Goal: Information Seeking & Learning: Find specific fact

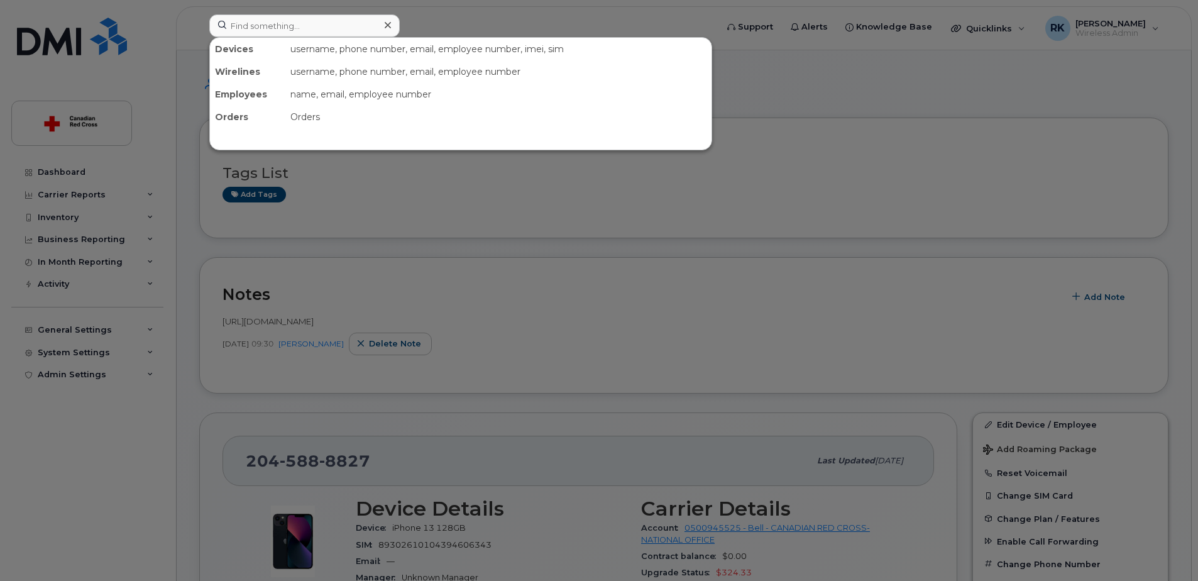
scroll to position [314, 0]
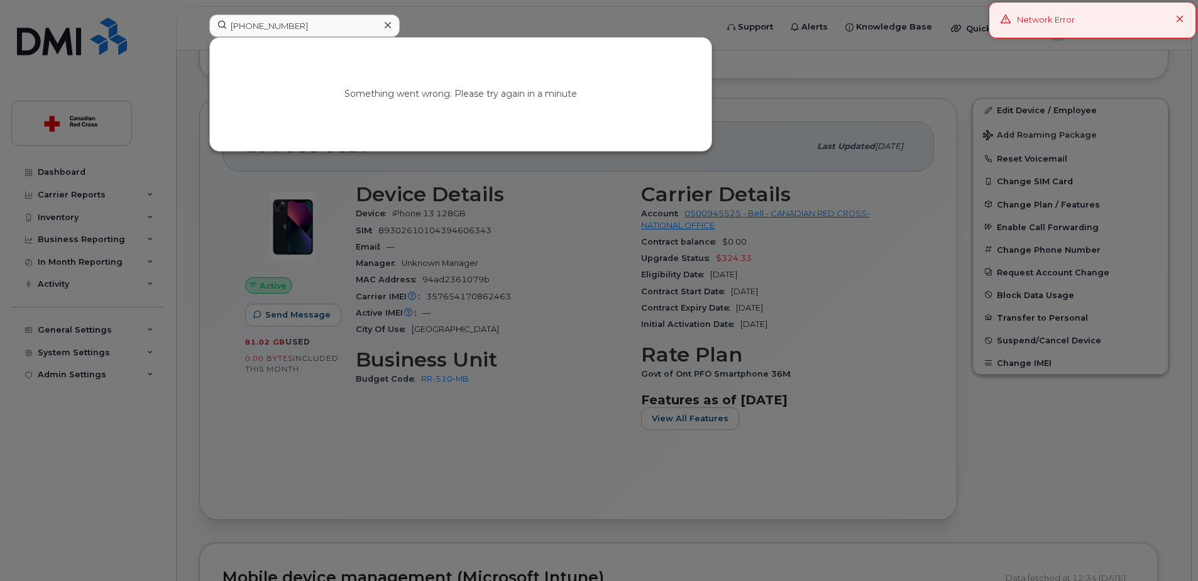
click at [273, 28] on input "[PHONE_NUMBER]" at bounding box center [304, 25] width 190 height 23
click at [253, 27] on input "613-3148430" at bounding box center [304, 25] width 190 height 23
type input "6133148430"
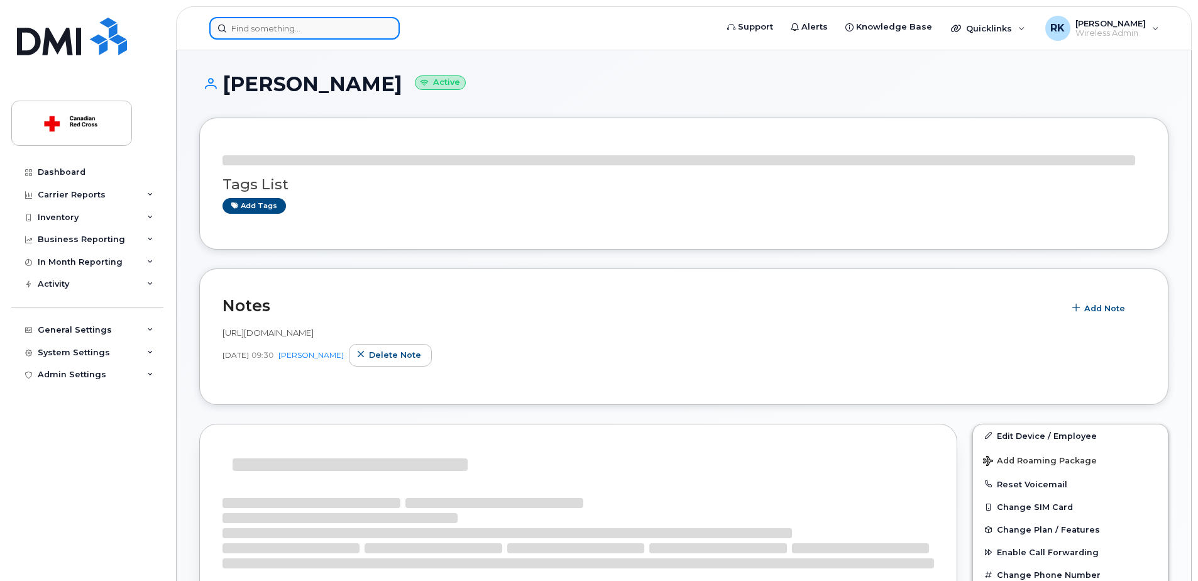
click at [320, 31] on input at bounding box center [304, 28] width 190 height 23
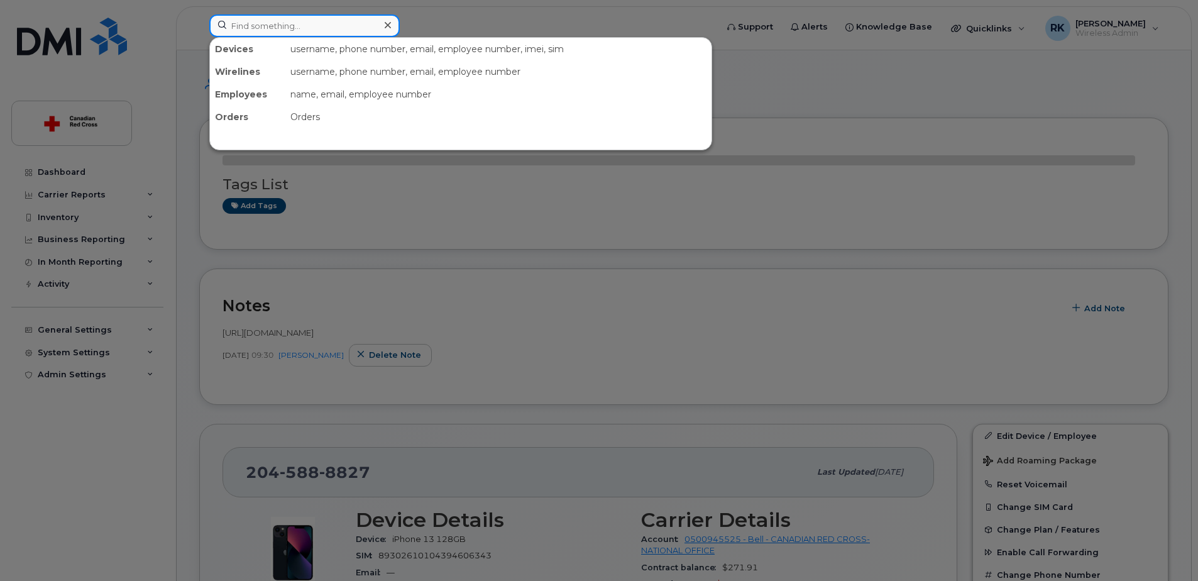
paste input "613-314-8430"
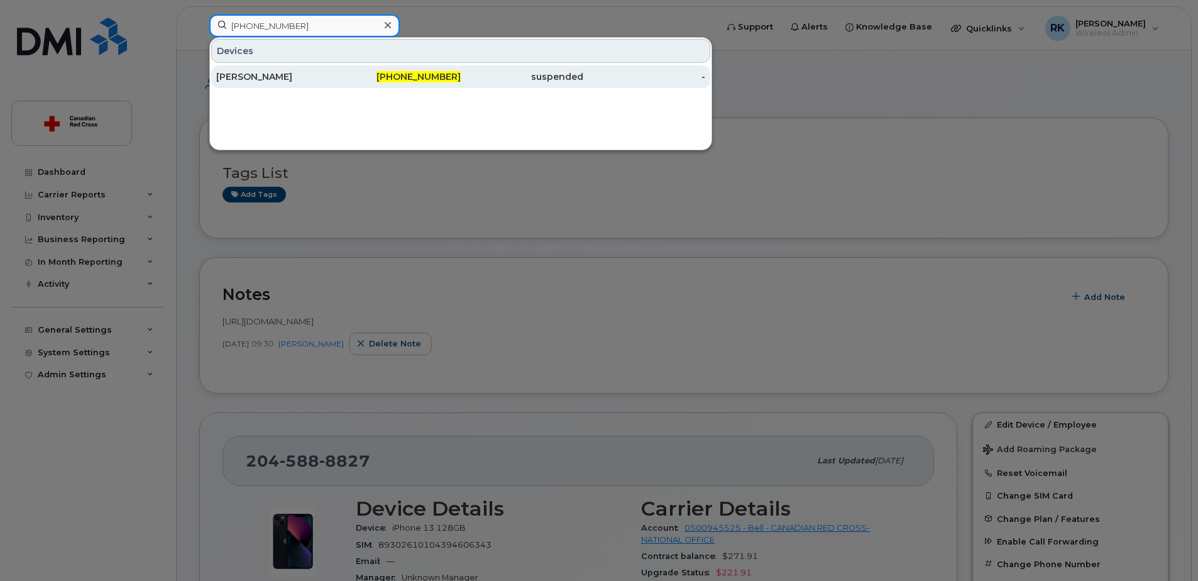
type input "613-314-8430"
click at [339, 81] on div "613-314-8430" at bounding box center [400, 76] width 123 height 13
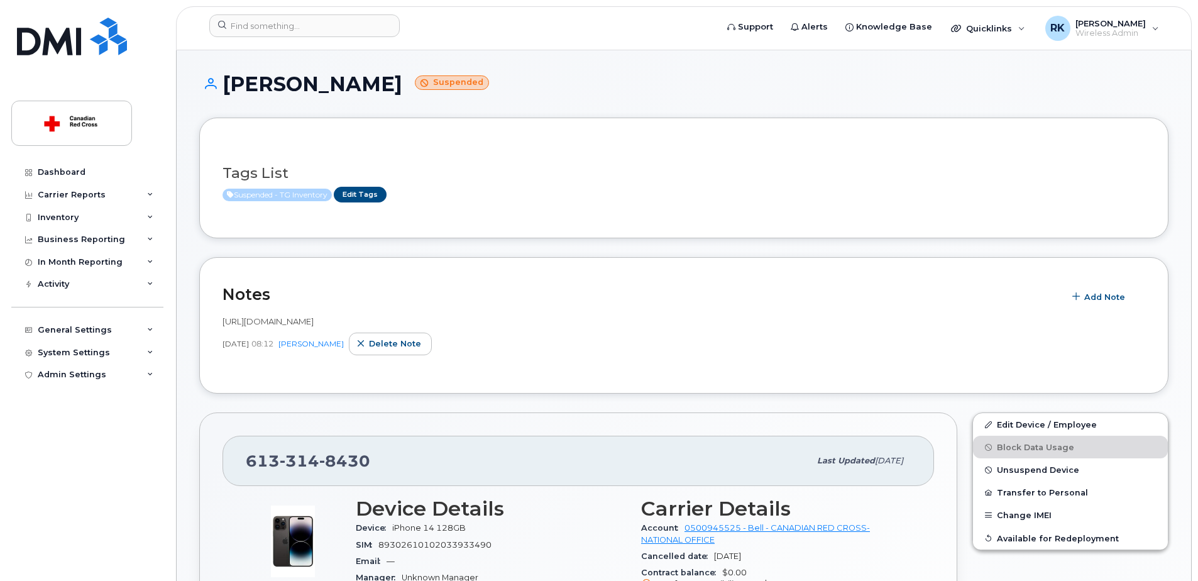
click at [731, 101] on div "Mary Thompson Suspended" at bounding box center [683, 95] width 969 height 45
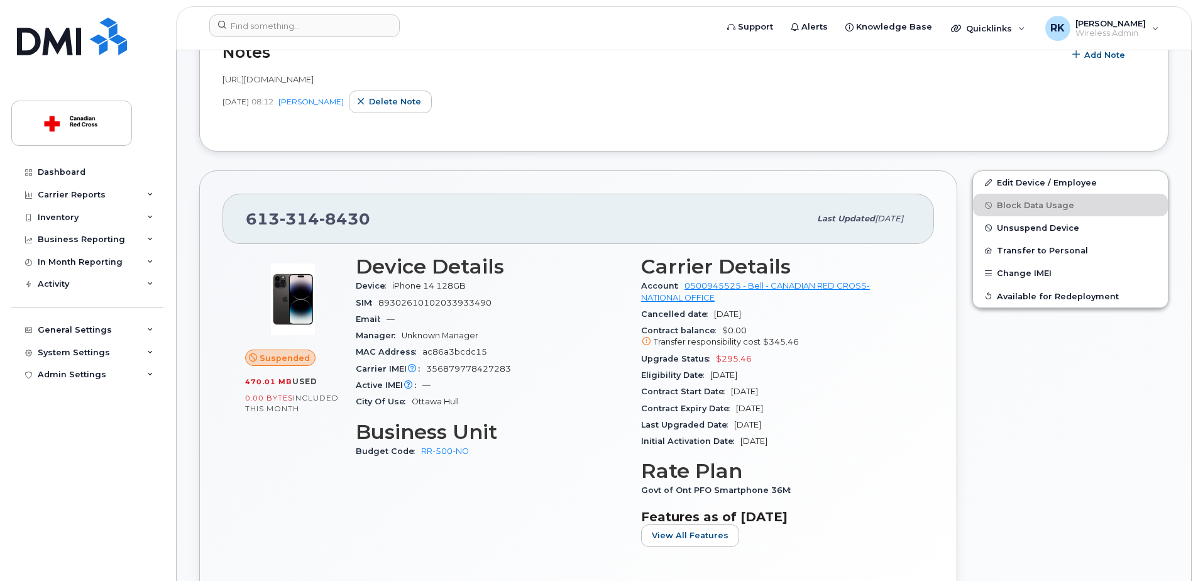
scroll to position [251, 0]
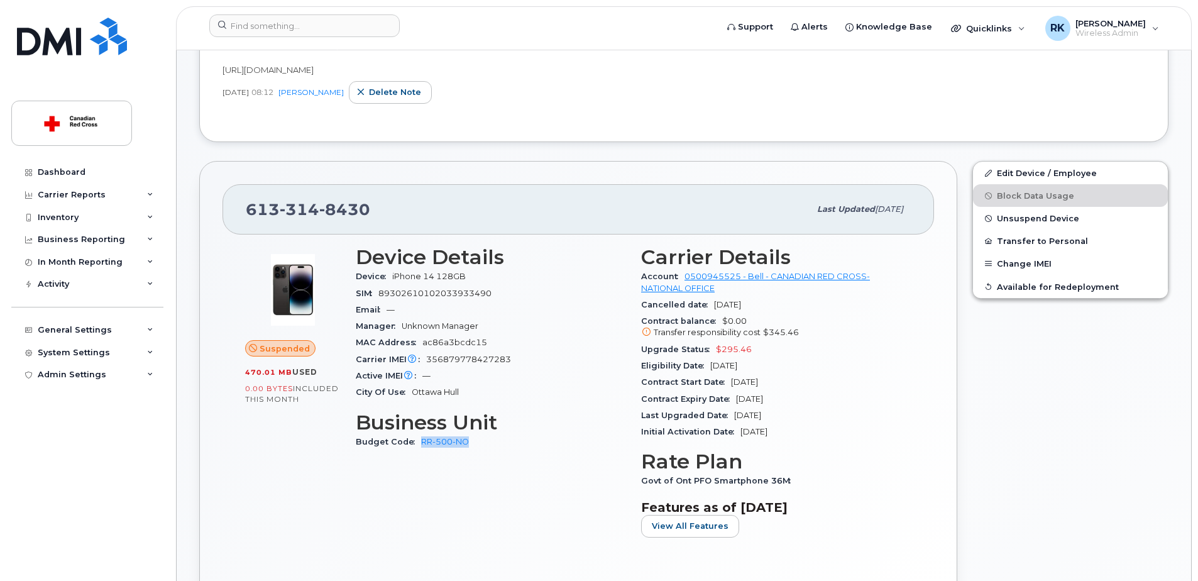
drag, startPoint x: 486, startPoint y: 447, endPoint x: 420, endPoint y: 446, distance: 66.0
click at [420, 446] on div "Budget Code RR-500-NO" at bounding box center [491, 442] width 270 height 16
copy link "RR-500-NO"
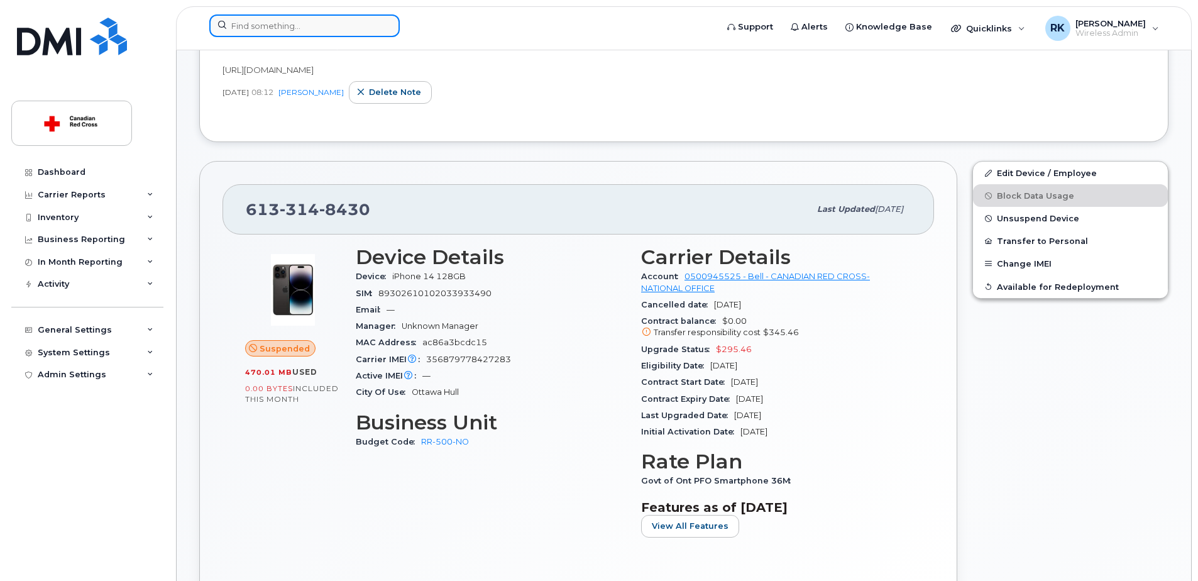
click at [243, 30] on input at bounding box center [304, 25] width 190 height 23
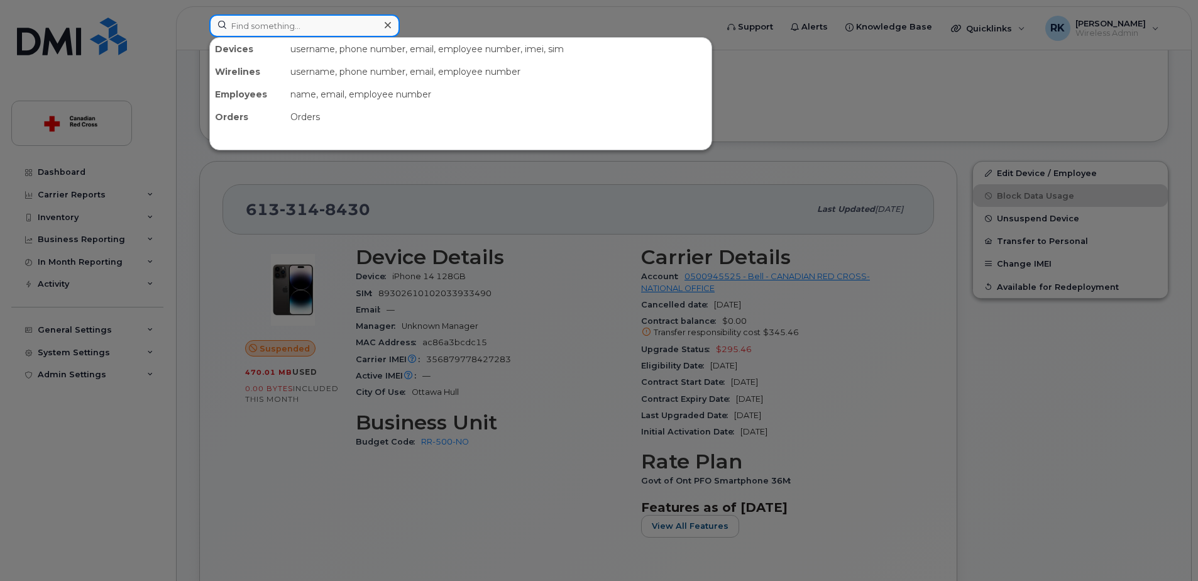
paste input "683-307-0593"
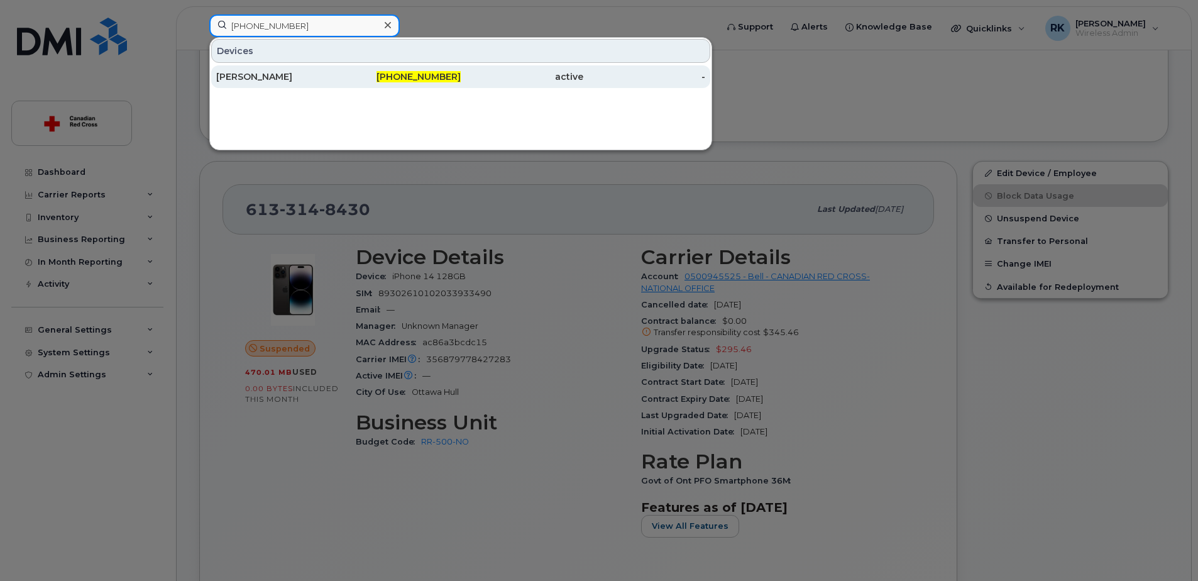
type input "683-307-0593"
click at [266, 79] on div "Melanie Deschatelets" at bounding box center [277, 76] width 123 height 13
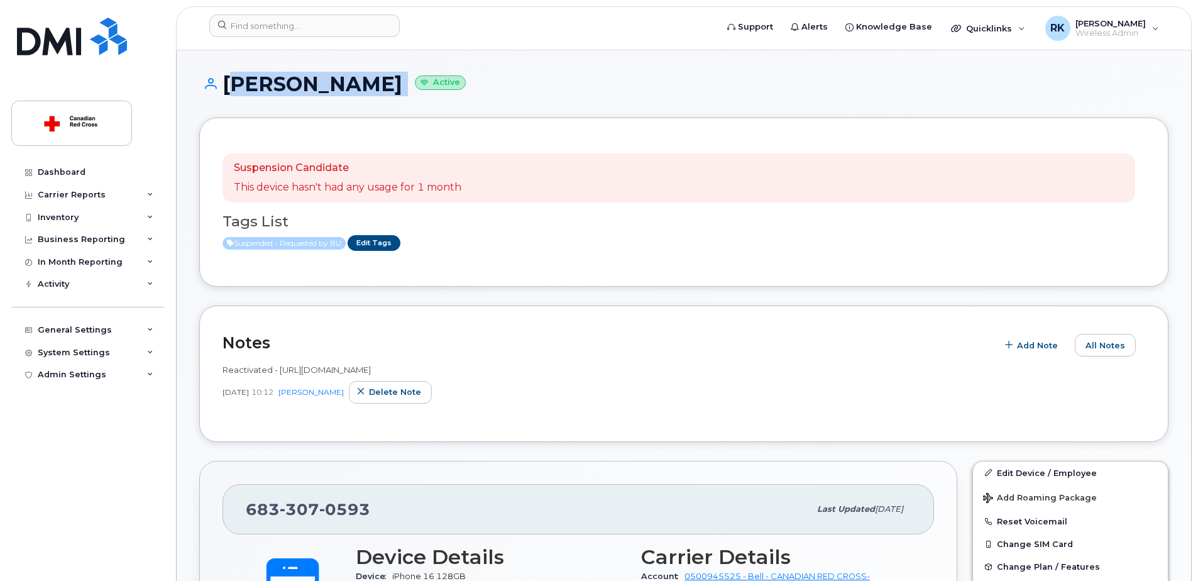
drag, startPoint x: 224, startPoint y: 83, endPoint x: 457, endPoint y: 89, distance: 233.8
click at [457, 89] on h1 "Melanie Deschatelets Active" at bounding box center [683, 84] width 969 height 22
copy h1 "Melanie Deschatelets"
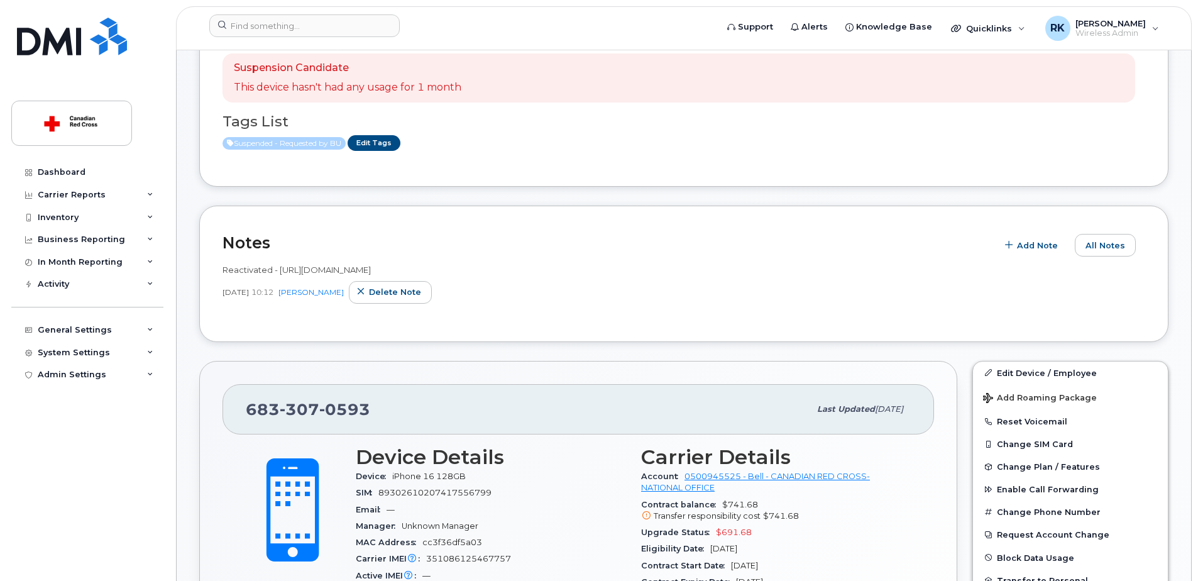
scroll to position [377, 0]
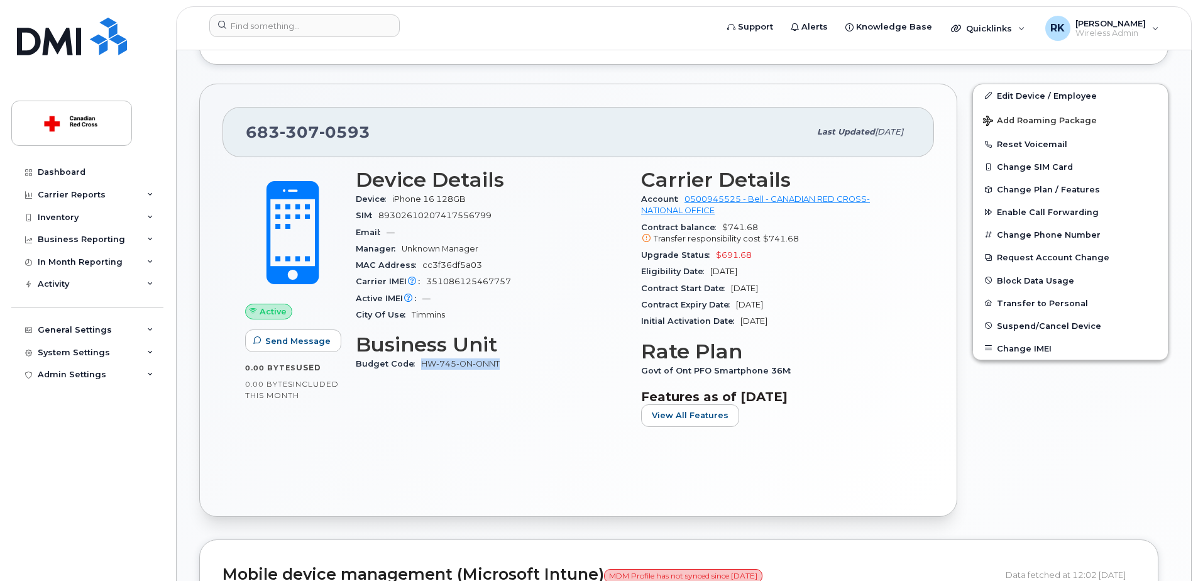
drag, startPoint x: 501, startPoint y: 363, endPoint x: 421, endPoint y: 363, distance: 79.8
click at [421, 363] on div "Budget Code HW-745-ON-ONNT" at bounding box center [491, 364] width 270 height 16
copy link "HW-745-ON-ONNT"
drag, startPoint x: 492, startPoint y: 211, endPoint x: 355, endPoint y: 204, distance: 137.1
click at [355, 204] on div "Device Details Device iPhone 16 128GB SIM 89302610207417556799 Email — Manager …" at bounding box center [490, 302] width 285 height 283
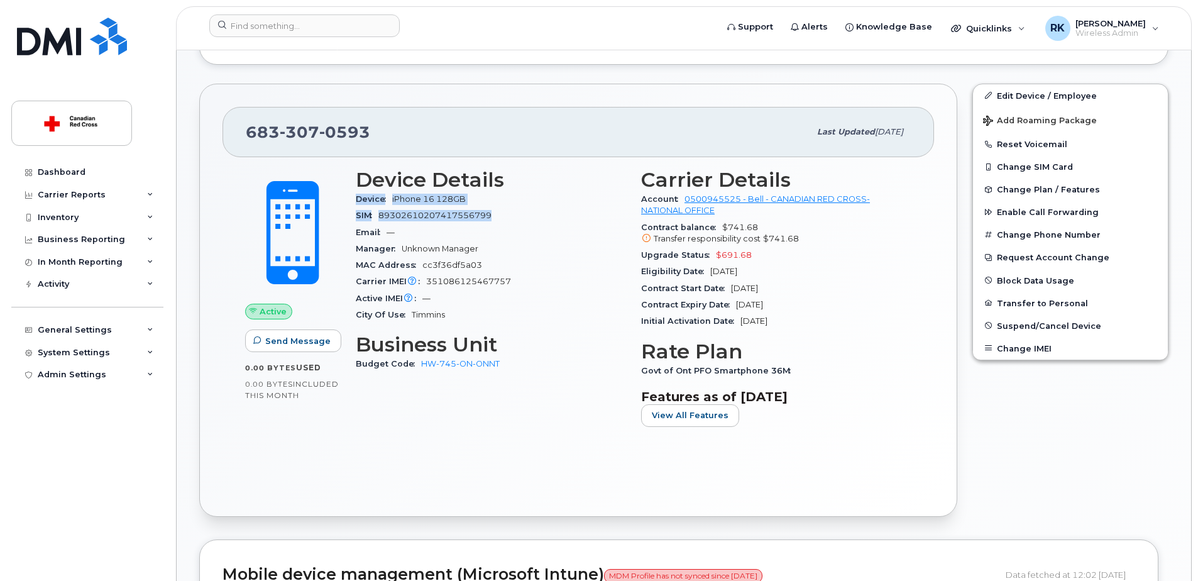
copy section "Device iPhone 16 128GB SIM 89302610207417556799"
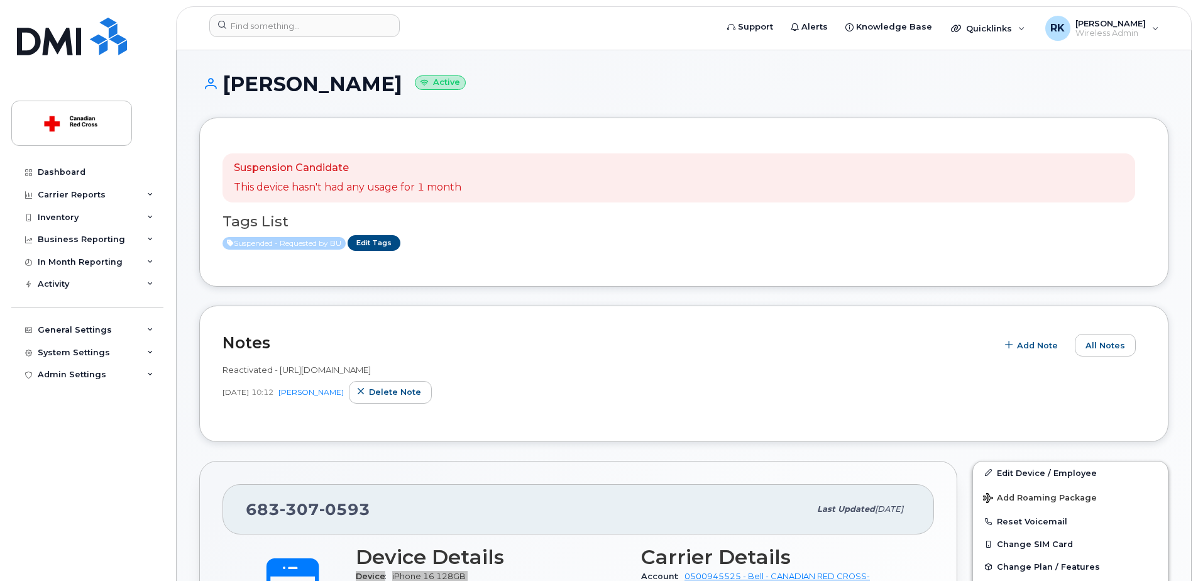
scroll to position [63, 0]
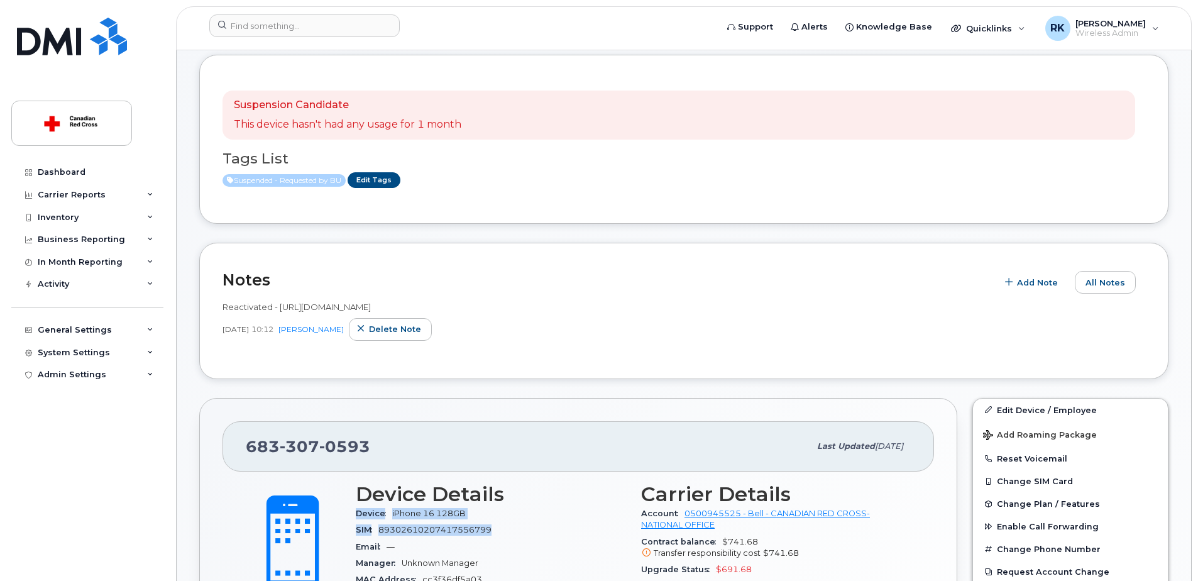
drag, startPoint x: 497, startPoint y: 304, endPoint x: 442, endPoint y: 310, distance: 55.0
click at [442, 310] on div "Reactivated - [URL][DOMAIN_NAME]" at bounding box center [683, 307] width 923 height 12
copy span "IS-164418"
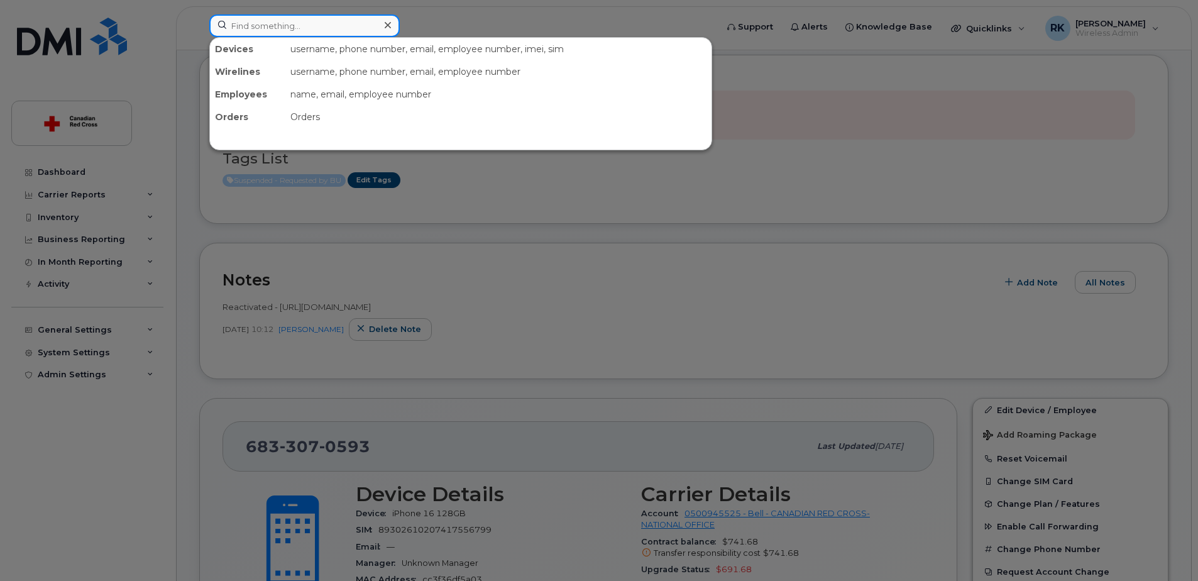
click at [299, 21] on input at bounding box center [304, 25] width 190 height 23
paste input "705-367-6175"
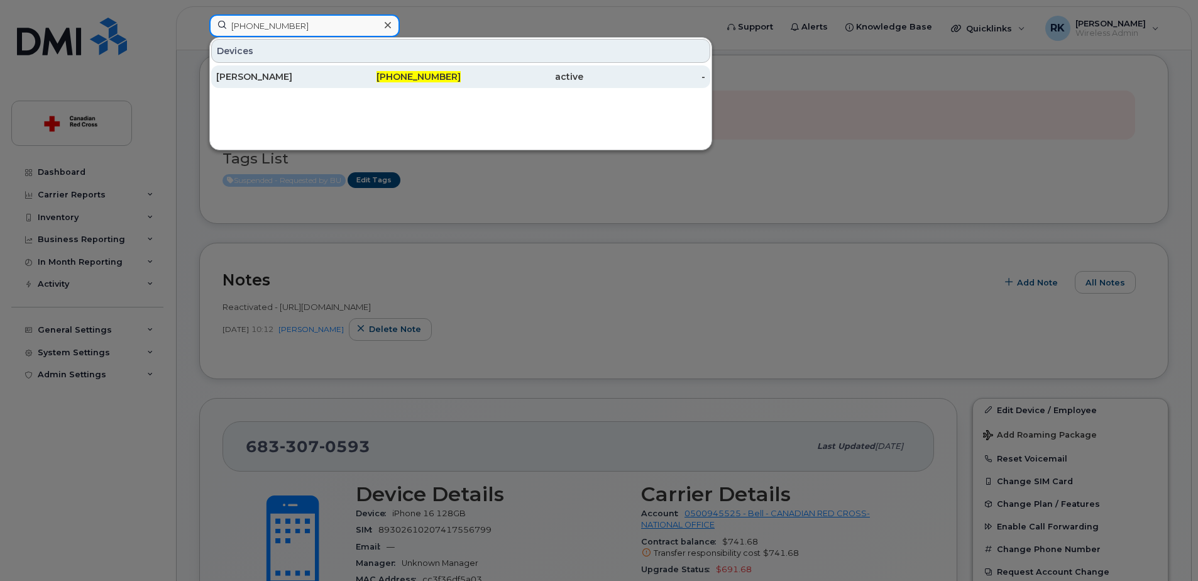
type input "705-367-6175"
click at [290, 74] on div "Elena Amos" at bounding box center [277, 76] width 123 height 13
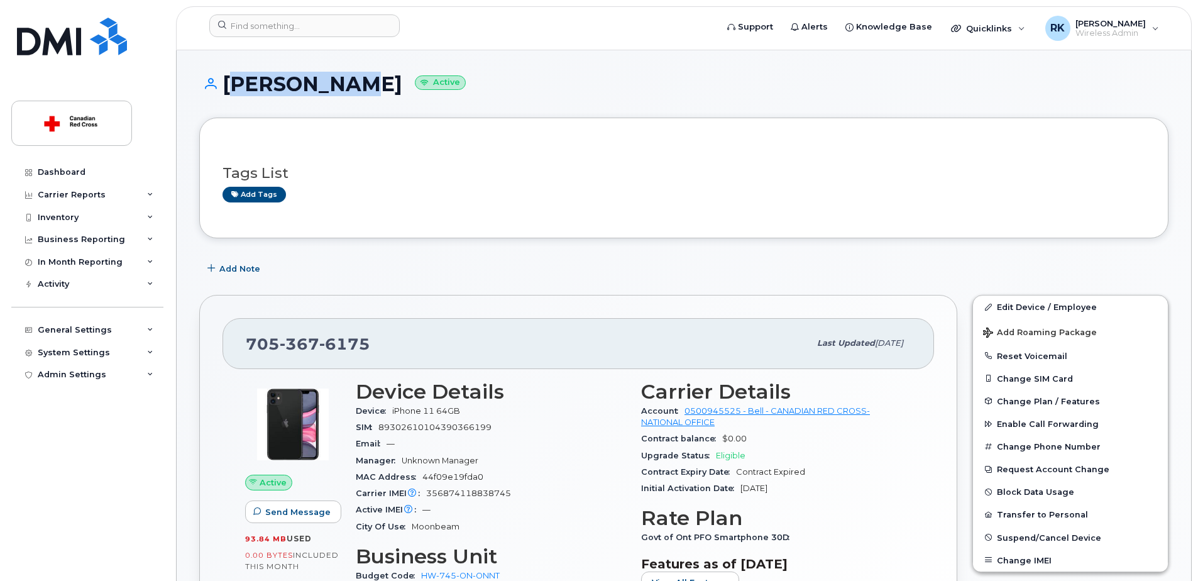
drag, startPoint x: 229, startPoint y: 86, endPoint x: 344, endPoint y: 88, distance: 115.6
click at [344, 88] on h1 "[PERSON_NAME] Active" at bounding box center [683, 84] width 969 height 22
copy h1 "[PERSON_NAME]"
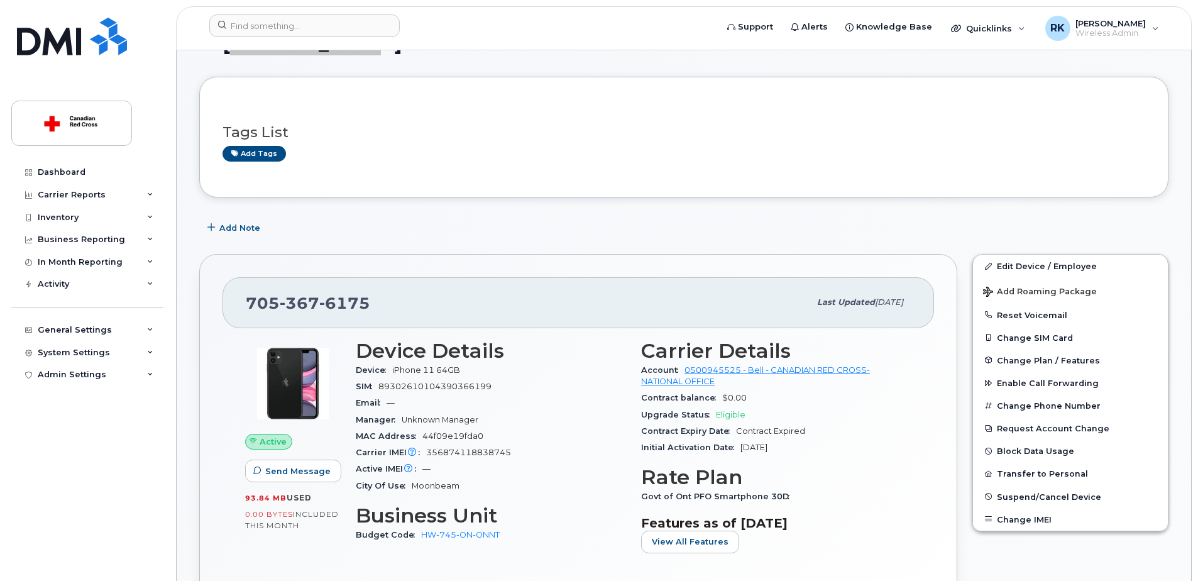
scroll to position [63, 0]
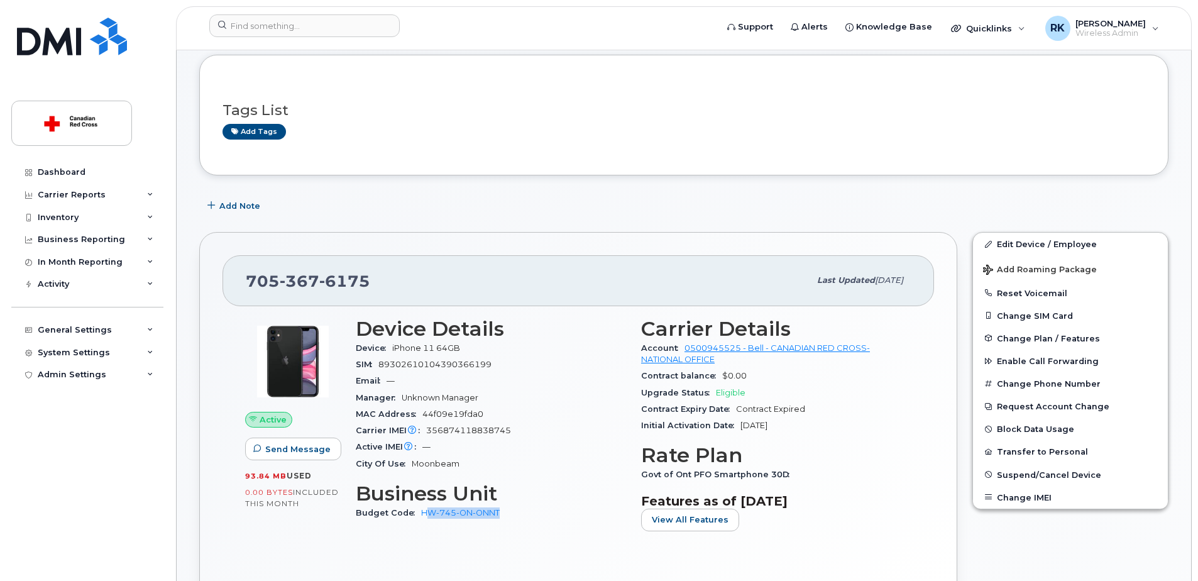
drag, startPoint x: 508, startPoint y: 513, endPoint x: 424, endPoint y: 517, distance: 84.9
click at [424, 517] on div "Budget Code HW-745-ON-ONNT" at bounding box center [491, 513] width 270 height 16
drag, startPoint x: 501, startPoint y: 513, endPoint x: 422, endPoint y: 515, distance: 79.2
click at [422, 515] on div "Budget Code HW-745-ON-ONNT" at bounding box center [491, 513] width 270 height 16
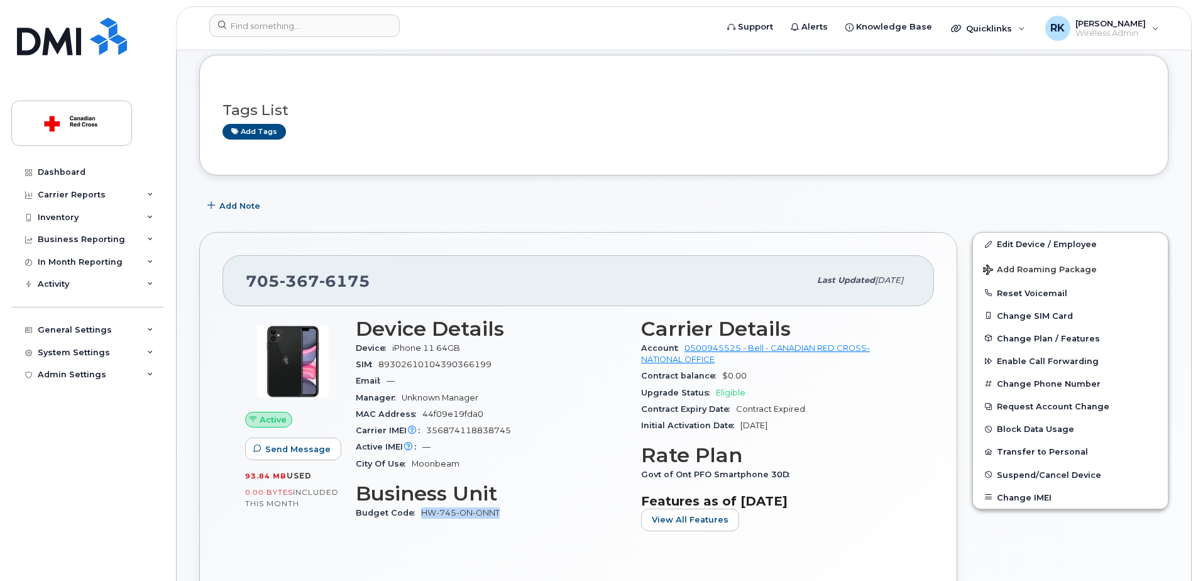
copy link "HW-745-ON-ONNT"
drag, startPoint x: 508, startPoint y: 363, endPoint x: 358, endPoint y: 346, distance: 151.7
click at [358, 346] on section "Device Details Device iPhone 11 64GB SIM [TECHNICAL_ID] Email — Manager Unknown…" at bounding box center [491, 394] width 270 height 155
copy section "Device iPhone 11 64GB SIM 89302610104390366199"
drag, startPoint x: 511, startPoint y: 430, endPoint x: 356, endPoint y: 434, distance: 154.7
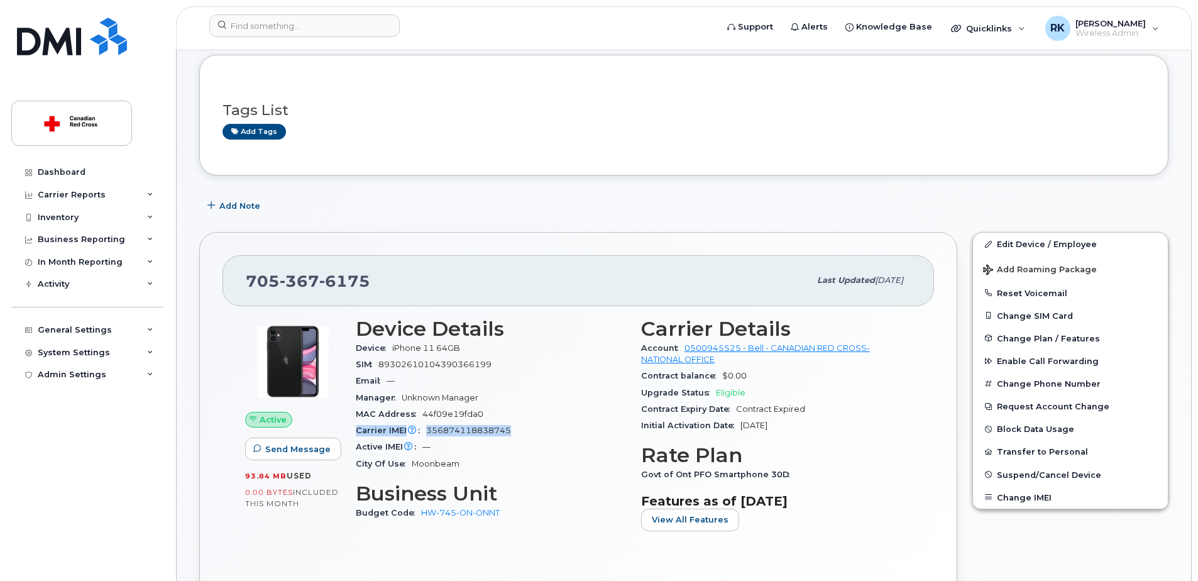
click at [356, 434] on div "Carrier IMEI Carrier IMEI is reported during the last billing cycle or change o…" at bounding box center [491, 430] width 270 height 16
copy div "Carrier IMEI Carrier IMEI is reported during the last billing cycle or change o…"
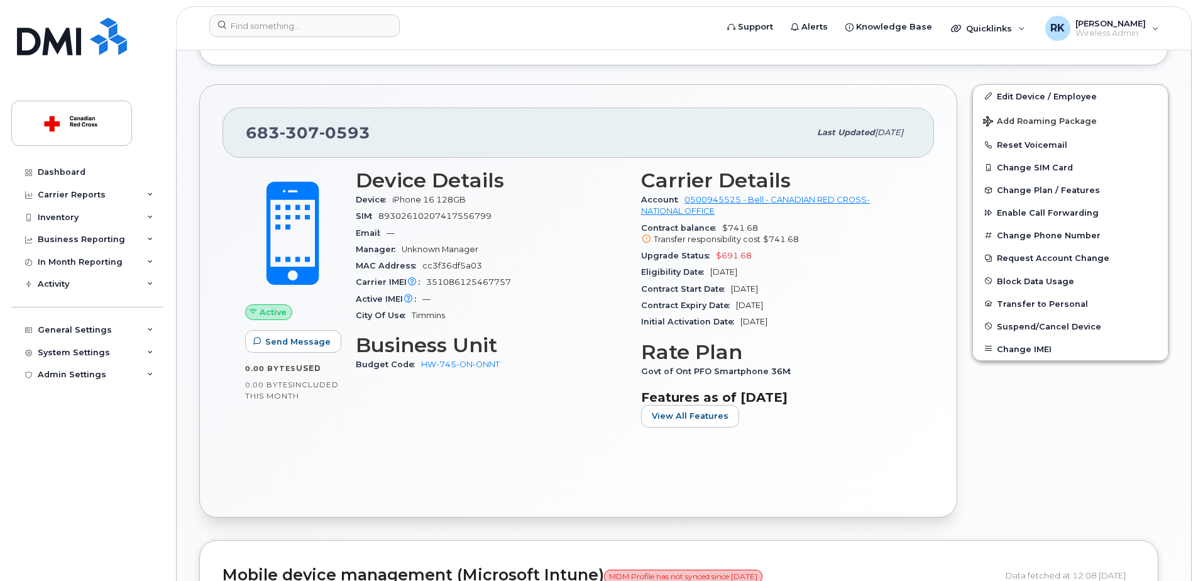
scroll to position [377, 0]
drag, startPoint x: 512, startPoint y: 278, endPoint x: 385, endPoint y: 282, distance: 127.0
click at [385, 282] on div "Carrier IMEI Carrier IMEI is reported during the last billing cycle or change o…" at bounding box center [491, 281] width 270 height 16
copy div "IMEI Carrier IMEI is reported during the last billing cycle or change of servic…"
